Goal: Task Accomplishment & Management: Manage account settings

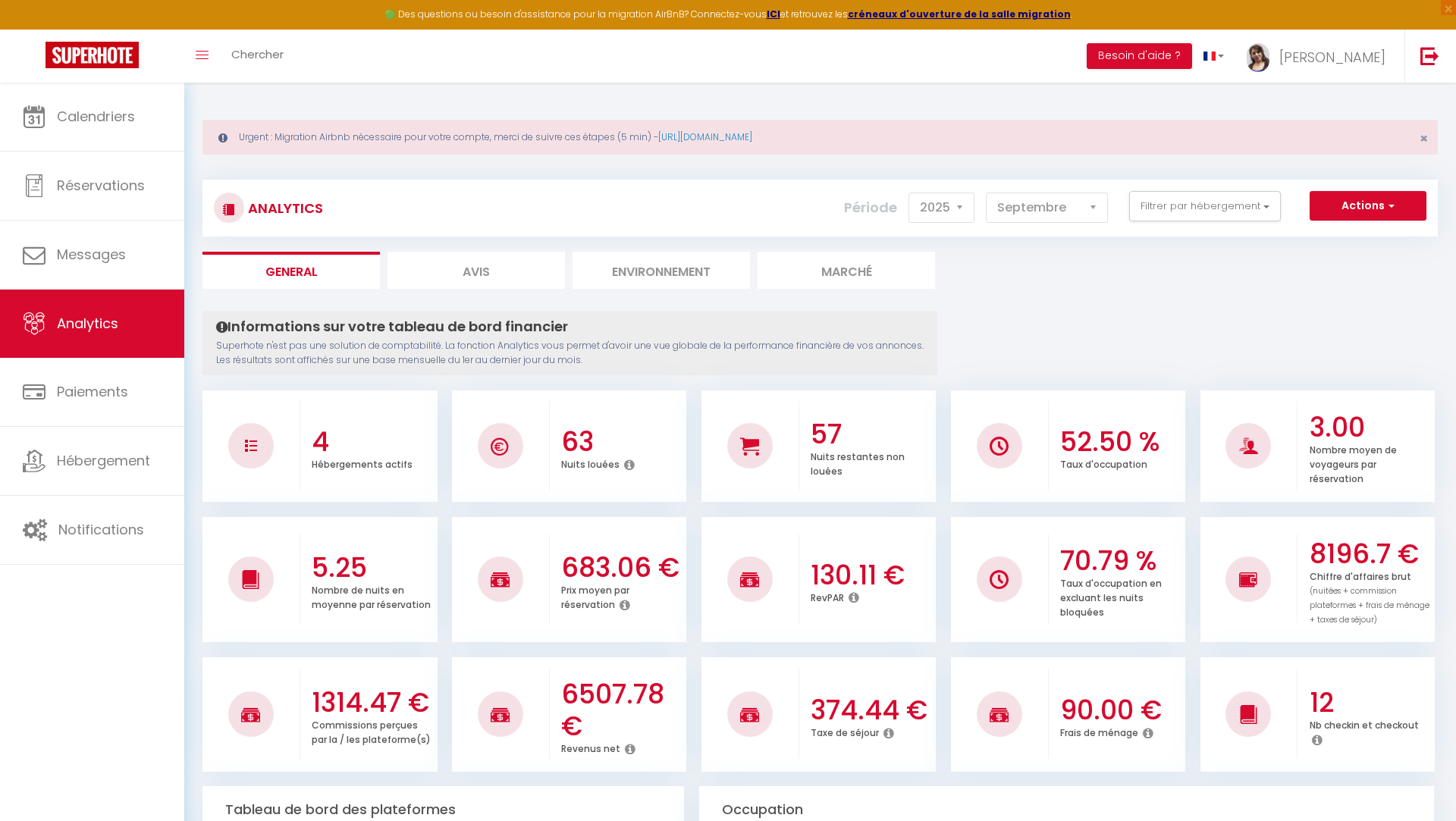
select select "2025"
select select "9"
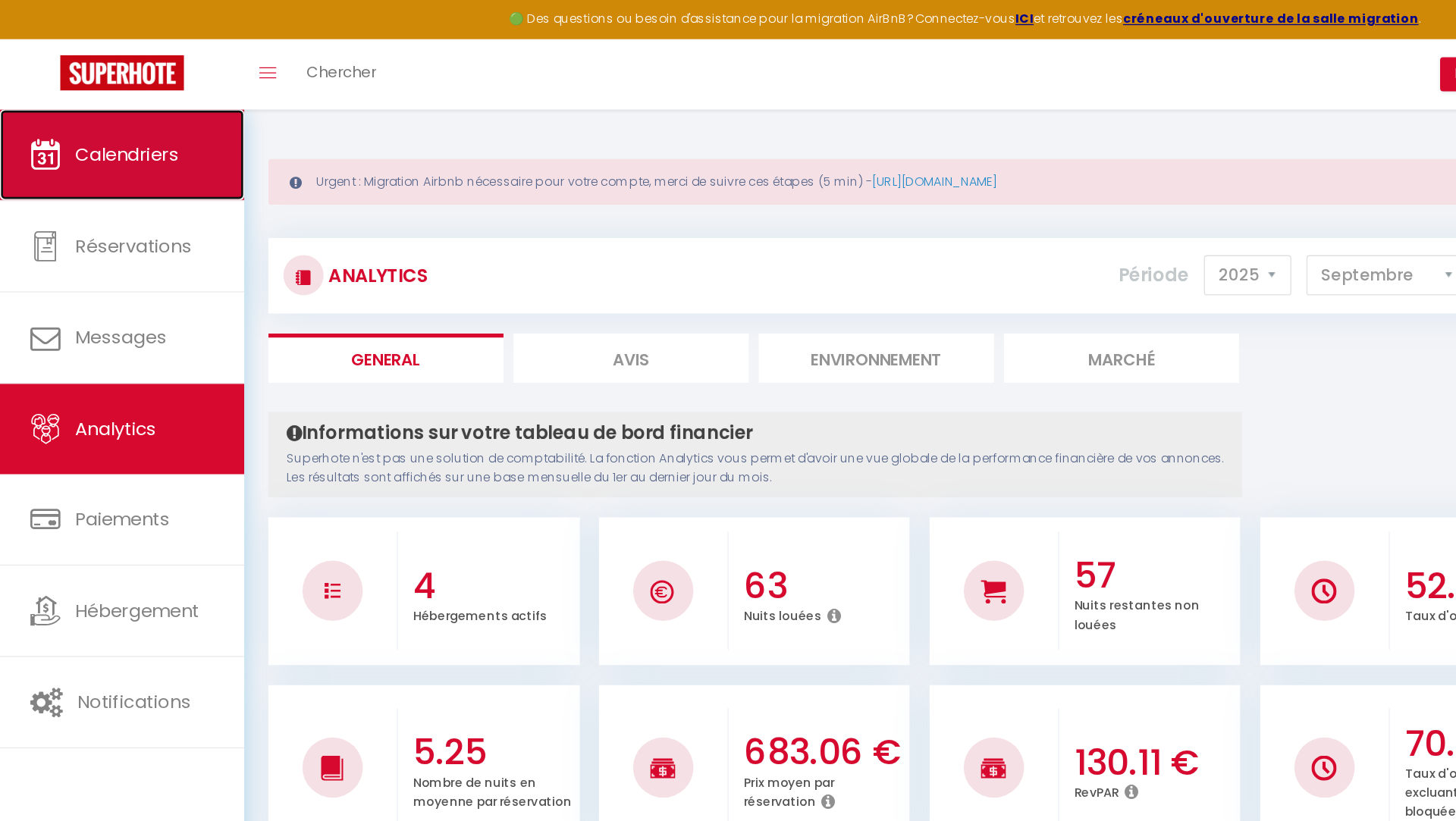
click at [120, 118] on span "Calendriers" at bounding box center [95, 116] width 78 height 19
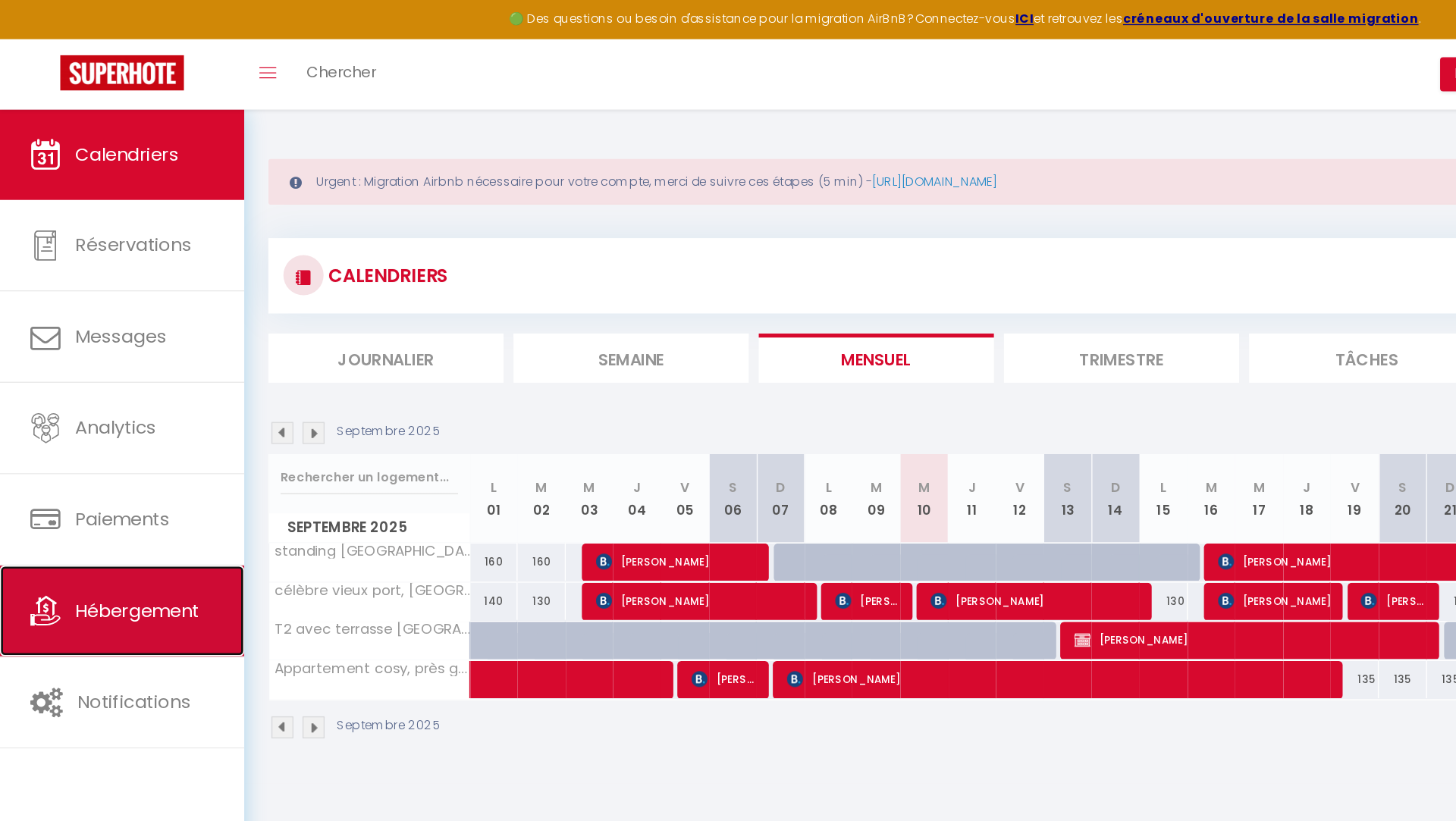
click at [157, 438] on link "Hébergement" at bounding box center [92, 460] width 184 height 68
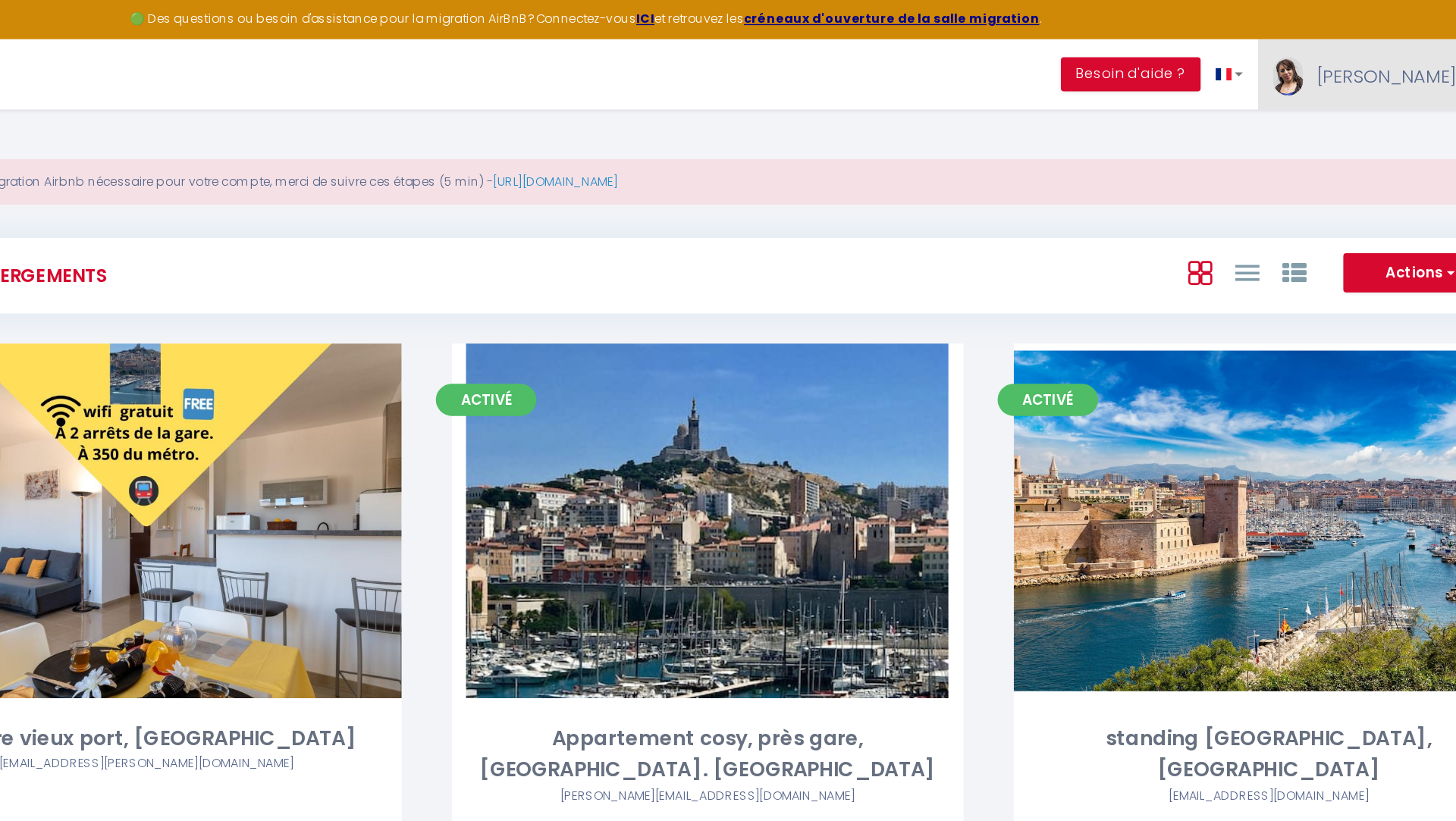
click at [1269, 56] on img at bounding box center [1259, 57] width 23 height 29
click at [1332, 106] on link "Paramètres" at bounding box center [1344, 105] width 112 height 25
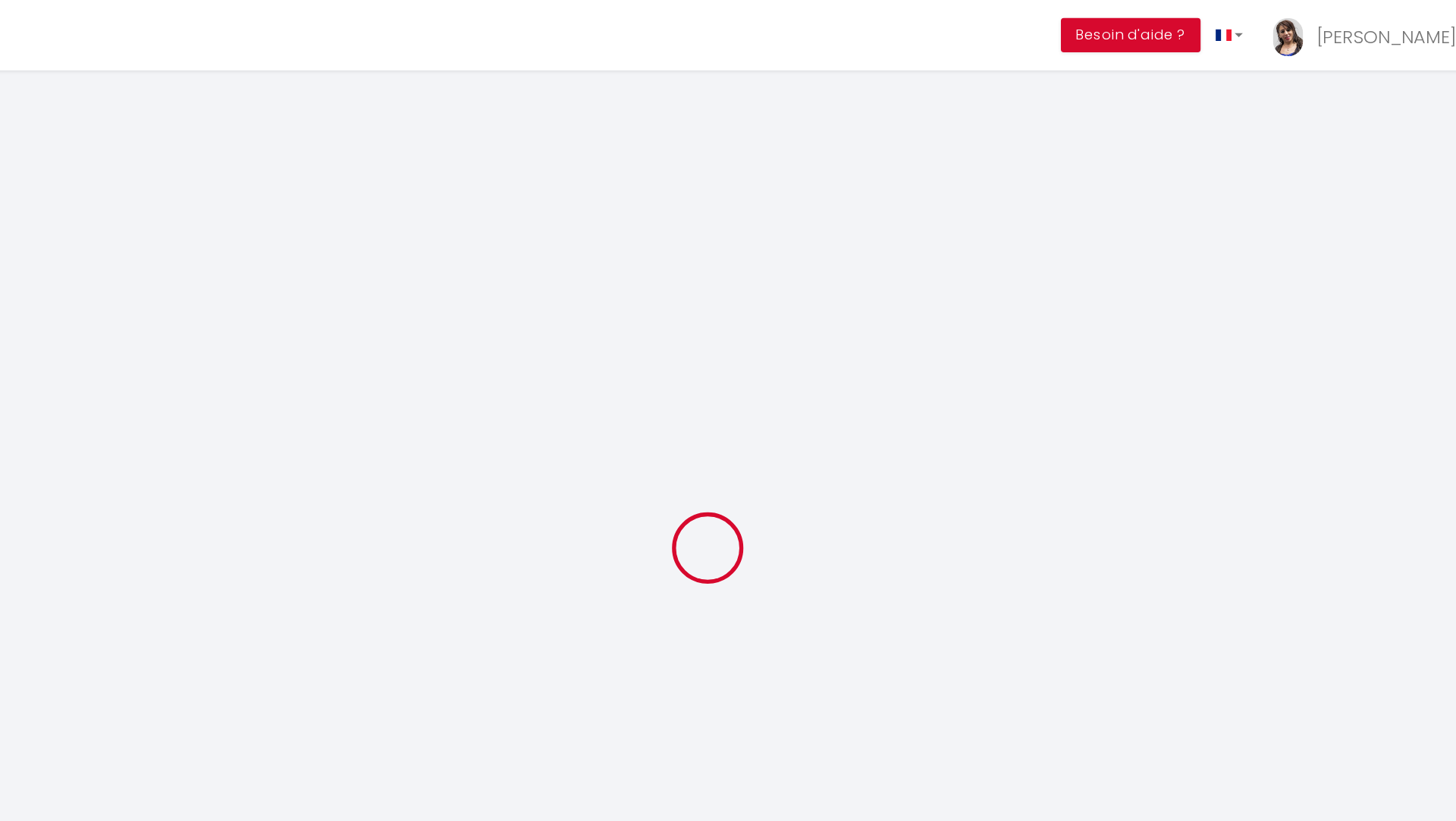
select select
type input "[PERSON_NAME]"
type input "Madjer"
type input "0756915151"
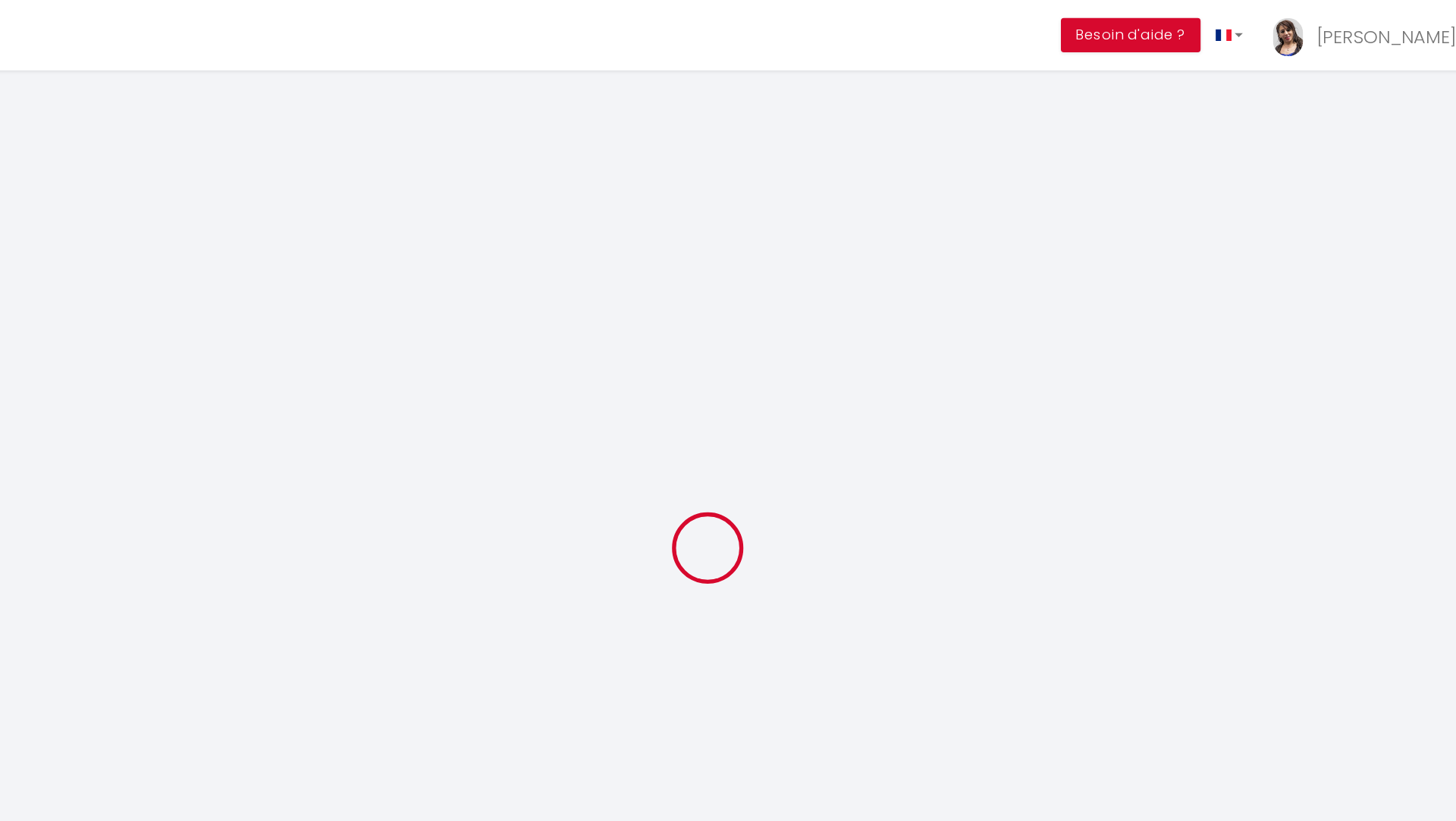
type input "12 bd de la révolution"
type input "13003"
type input "[GEOGRAPHIC_DATA]"
type input "Dd9j4Khaf8Muc5SeL3OcqOt6m"
type input "oSTeihMTf7Pt72yplxqwZ7kQP"
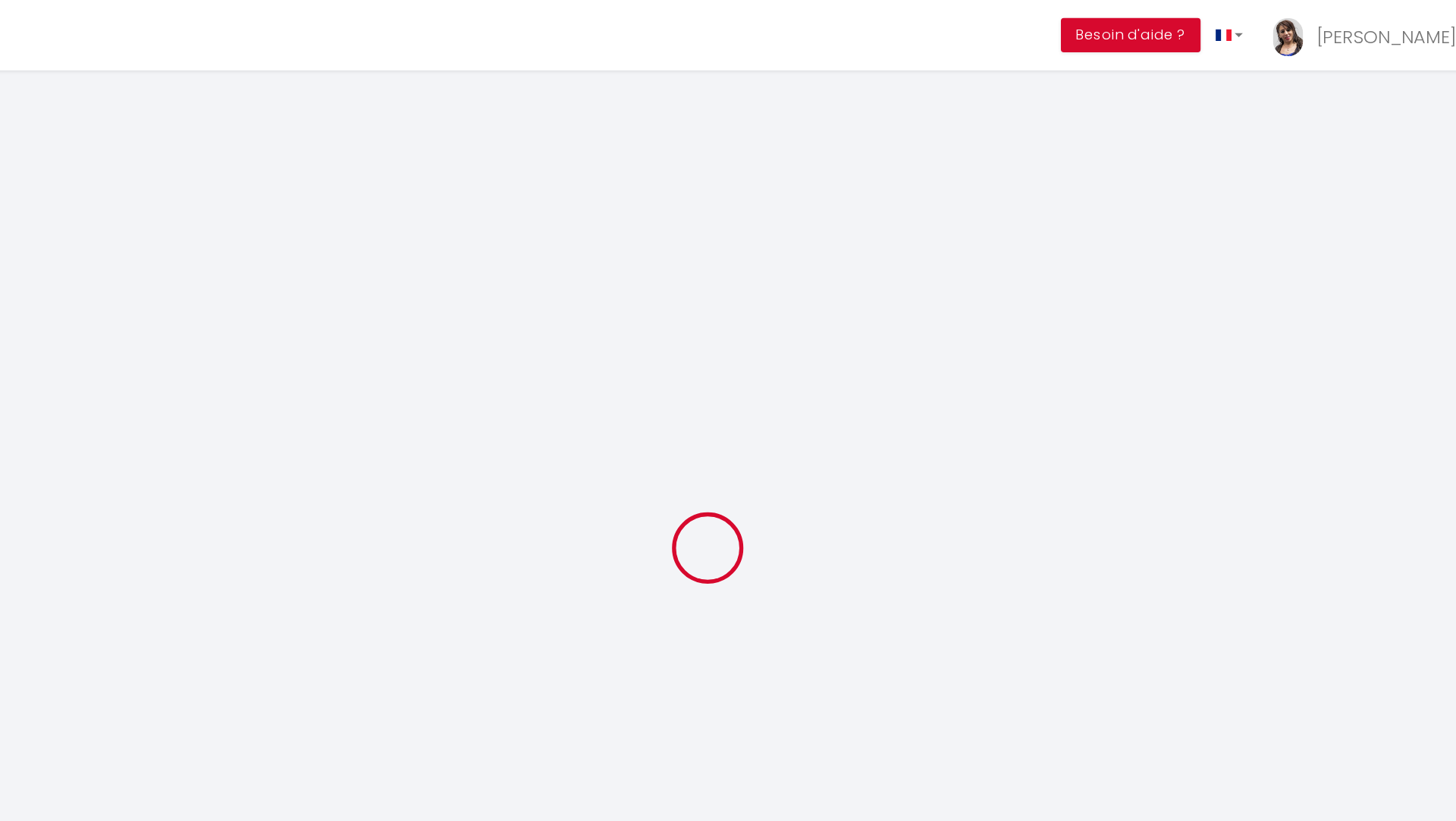
type input "Dd9j4Khaf8Muc5SeL3OcqOt6m"
type input "oSTeihMTf7Pt72yplxqwZ7kQP"
type input "[URL][DOMAIN_NAME]"
select select "28"
select select "fr"
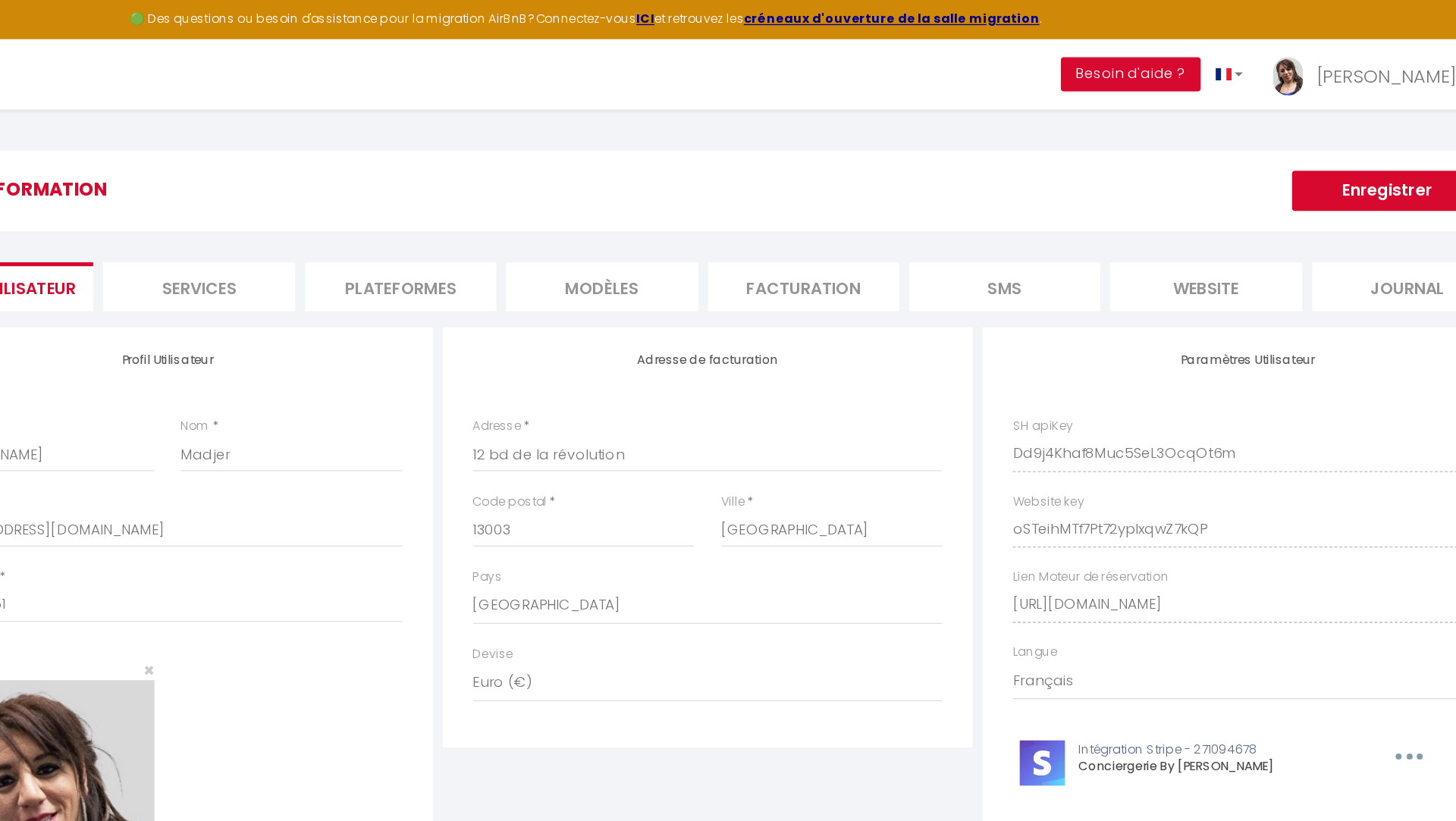
click at [610, 217] on li "Plateformes" at bounding box center [589, 216] width 144 height 37
